Goal: Transaction & Acquisition: Purchase product/service

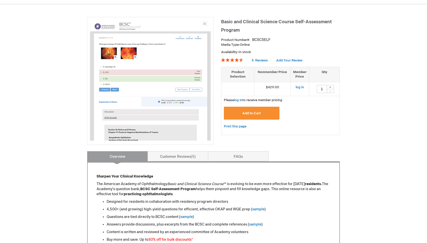
scroll to position [57, 0]
click at [330, 88] on div "+" at bounding box center [331, 87] width 8 height 4
type input "2"
click at [269, 113] on button "Add to Cart" at bounding box center [252, 113] width 56 height 13
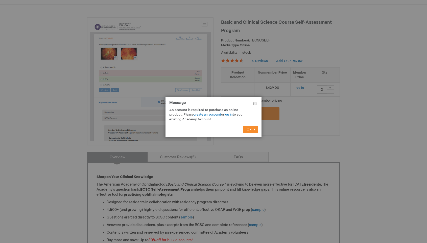
click at [250, 130] on span "Ok" at bounding box center [249, 129] width 5 height 4
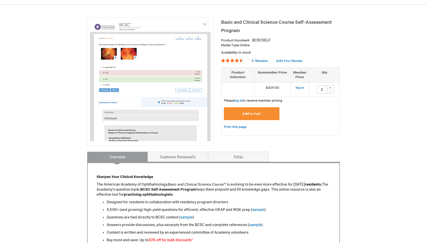
click at [238, 98] on div "Please log in to receive member pricing" at bounding box center [280, 101] width 119 height 8
click at [238, 99] on link "log in" at bounding box center [238, 101] width 8 height 4
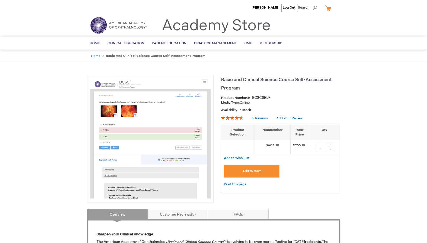
click at [331, 146] on div "+" at bounding box center [331, 145] width 8 height 4
click at [331, 145] on div "+" at bounding box center [331, 145] width 8 height 4
click at [330, 147] on div "-" at bounding box center [331, 149] width 8 height 4
type input "2"
click at [266, 173] on button "Add to Cart" at bounding box center [252, 171] width 56 height 13
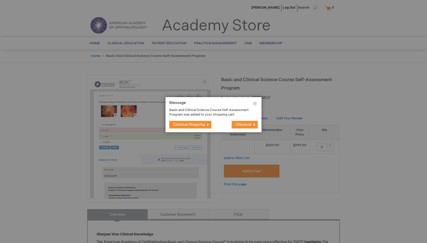
click at [240, 123] on span "Checkout" at bounding box center [244, 124] width 16 height 4
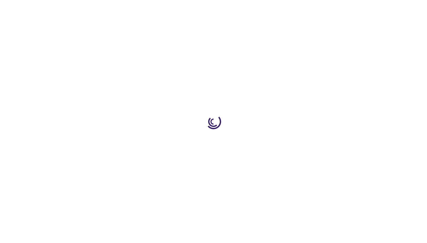
select select "US"
select select "23"
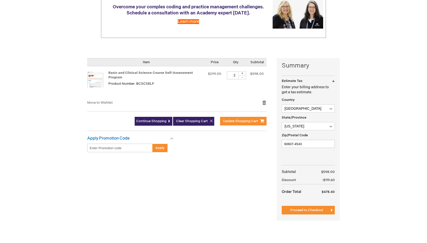
scroll to position [72, 0]
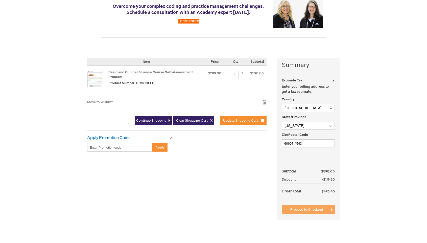
click at [303, 209] on span "Proceed to Checkout" at bounding box center [307, 210] width 33 height 4
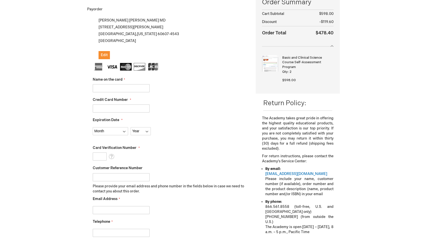
scroll to position [94, 0]
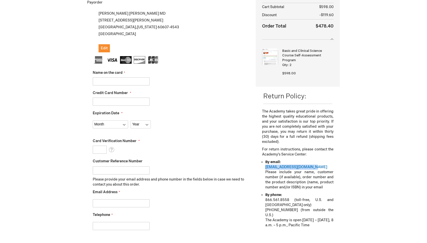
drag, startPoint x: 324, startPoint y: 165, endPoint x: 264, endPoint y: 169, distance: 60.8
click at [264, 169] on ul "By email: customer_service@aao.org Please include your name, customer number (i…" at bounding box center [298, 194] width 72 height 68
copy link "customer_service@aao.org"
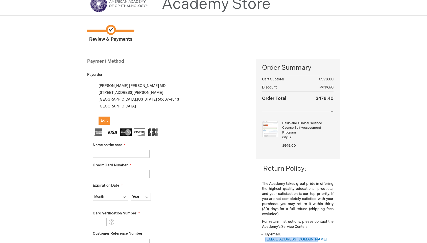
scroll to position [0, 0]
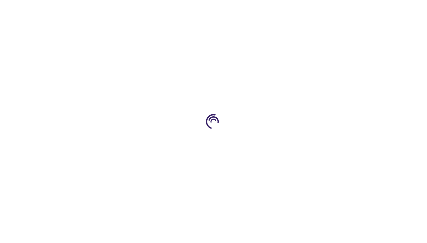
select select "US"
select select "23"
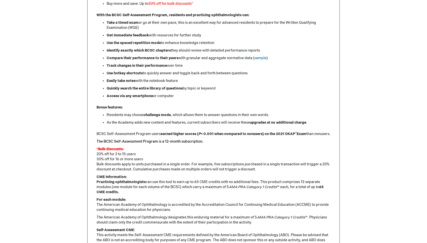
scroll to position [294, 0]
drag, startPoint x: 95, startPoint y: 131, endPoint x: 150, endPoint y: 135, distance: 54.7
click at [150, 135] on div "Sharpen Your Clinical Knowledge The American Academy of Ophthalmology Basic and…" at bounding box center [213, 93] width 253 height 337
copy p "BCSC Self-Assessment Program"
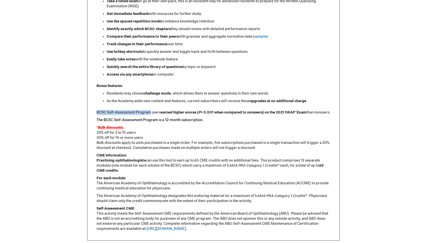
scroll to position [315, 0]
drag, startPoint x: 98, startPoint y: 139, endPoint x: 132, endPoint y: 139, distance: 34.6
click at [132, 139] on p "*Bulk discounts: 20% off for 2 to 15 users 30% off for 16 or more users Bulk di…" at bounding box center [214, 137] width 234 height 25
drag, startPoint x: 98, startPoint y: 139, endPoint x: 240, endPoint y: 151, distance: 142.9
click at [240, 151] on p "*Bulk discounts: 20% off for 2 to 15 users 30% off for 16 or more users Bulk di…" at bounding box center [214, 137] width 234 height 25
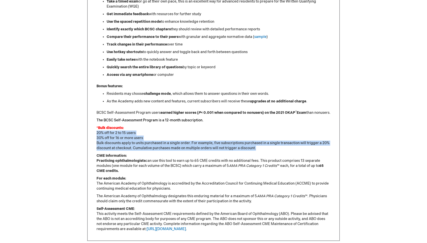
drag, startPoint x: 259, startPoint y: 153, endPoint x: 97, endPoint y: 139, distance: 162.2
click at [97, 139] on p "*Bulk discounts: 20% off for 2 to 15 users 30% off for 16 or more users Bulk di…" at bounding box center [214, 137] width 234 height 25
copy p "20% off for 2 to 15 users 30% off for 16 or more users Bulk discounts apply to …"
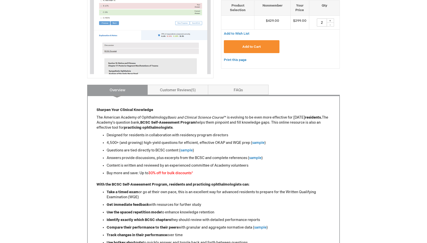
scroll to position [0, 0]
